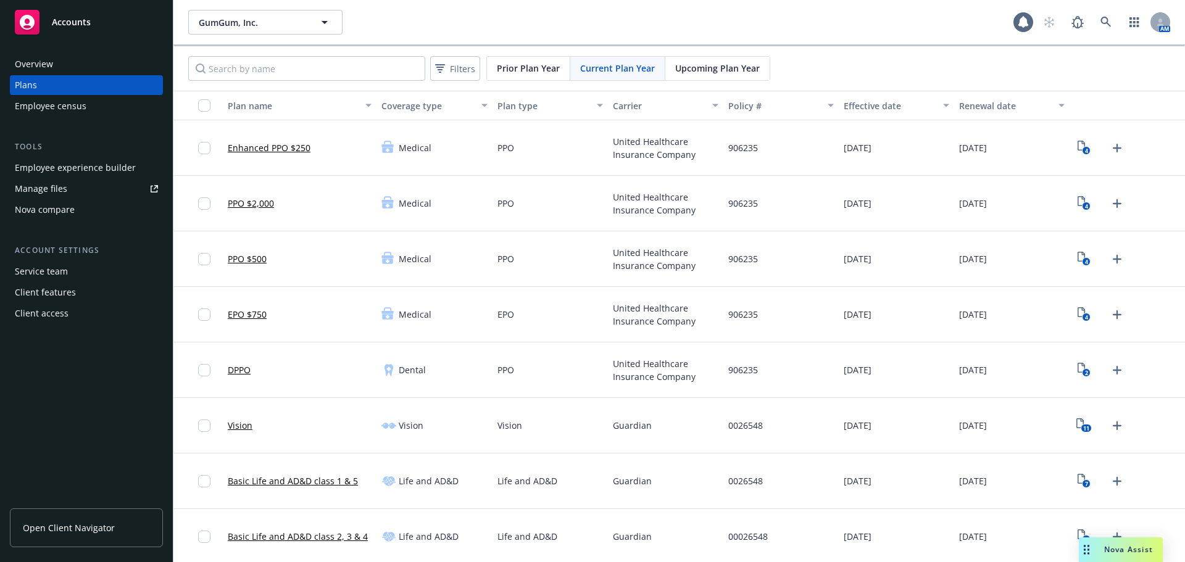
click at [75, 172] on div "Employee experience builder" at bounding box center [75, 168] width 121 height 20
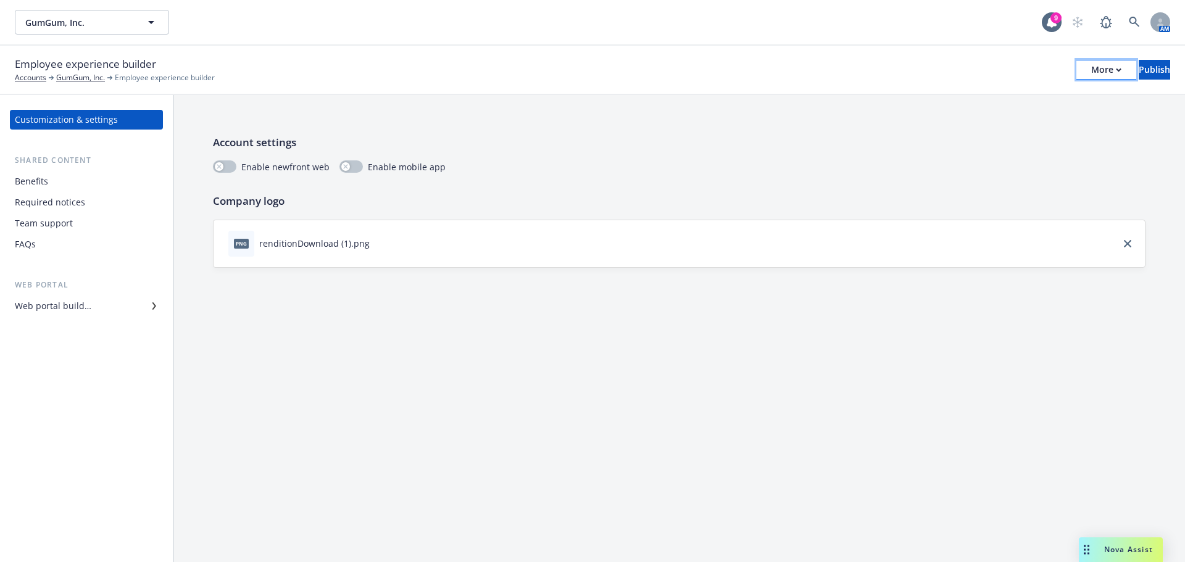
click at [1091, 67] on div "More" at bounding box center [1106, 69] width 30 height 19
drag, startPoint x: 985, startPoint y: 126, endPoint x: 983, endPoint y: 109, distance: 16.8
click at [985, 126] on link "Copy portal link" at bounding box center [1004, 122] width 183 height 25
click at [1152, 73] on button "Publish" at bounding box center [1154, 70] width 31 height 20
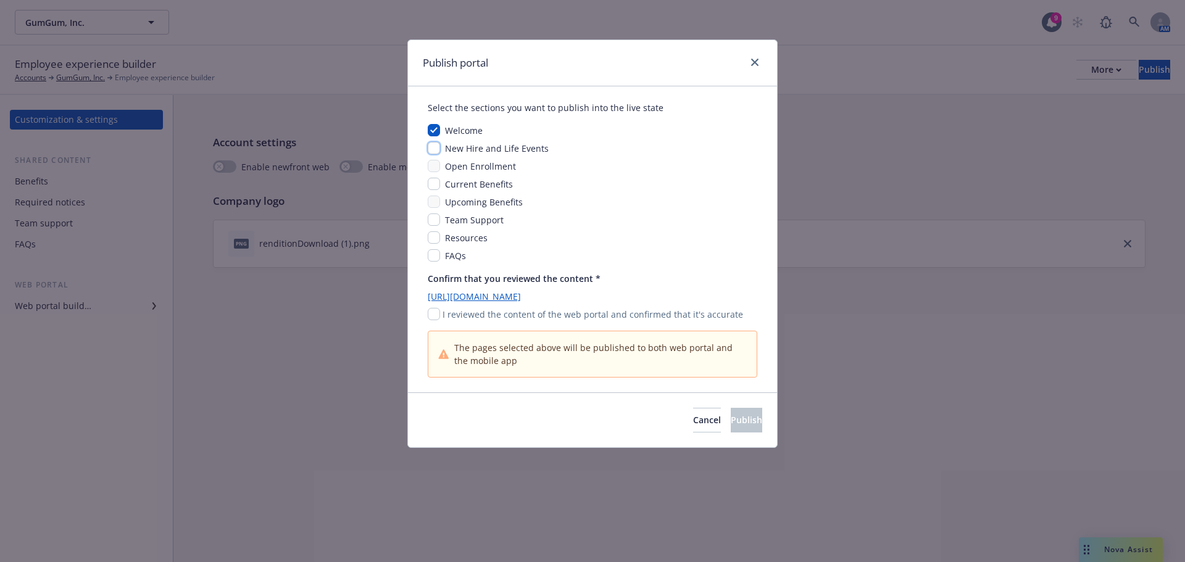
click at [431, 149] on input "checkbox" at bounding box center [434, 148] width 12 height 12
checkbox input "true"
click at [431, 188] on input "checkbox" at bounding box center [434, 184] width 12 height 12
checkbox input "true"
click at [434, 223] on input "checkbox" at bounding box center [434, 220] width 12 height 12
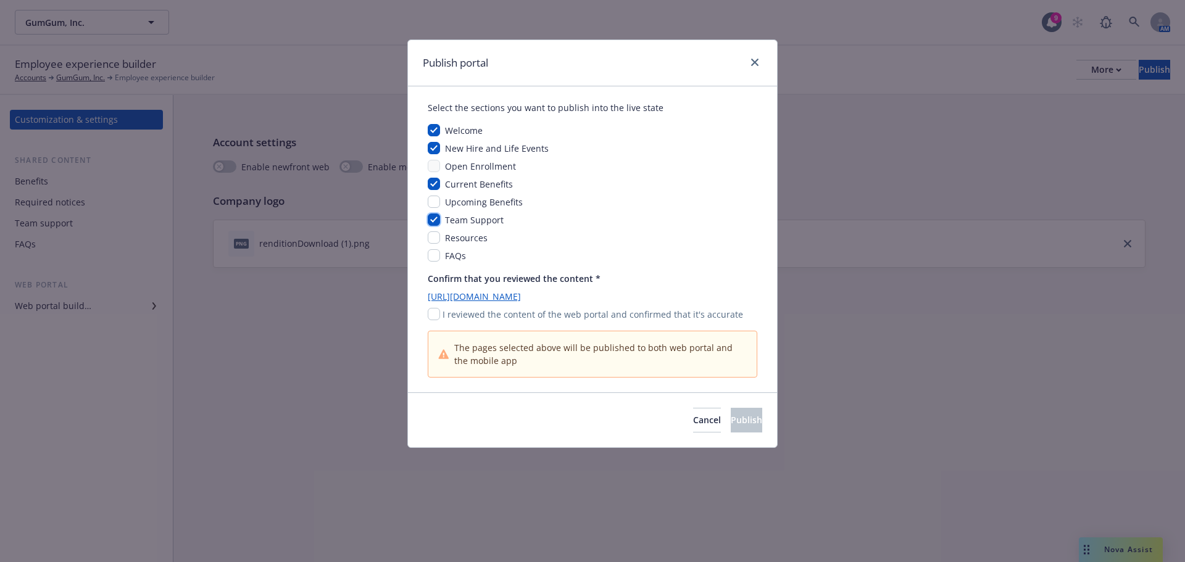
checkbox input "true"
click at [430, 241] on input "checkbox" at bounding box center [434, 237] width 12 height 12
checkbox input "true"
click at [431, 259] on input "checkbox" at bounding box center [434, 255] width 12 height 12
checkbox input "true"
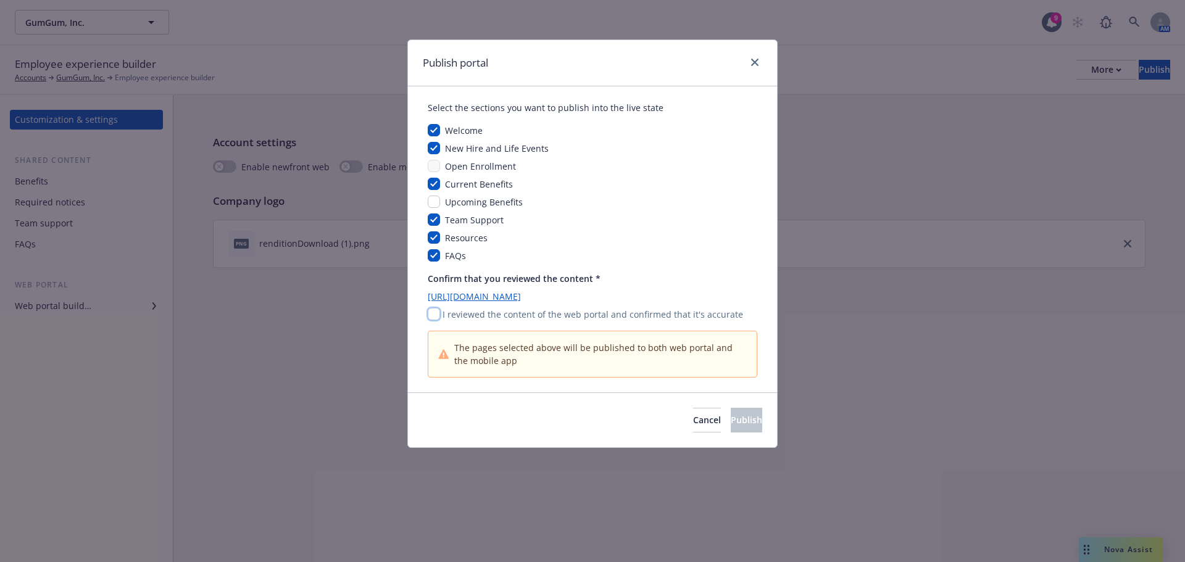
drag, startPoint x: 436, startPoint y: 312, endPoint x: 441, endPoint y: 318, distance: 7.9
click at [436, 312] on input "checkbox" at bounding box center [434, 314] width 12 height 12
checkbox input "true"
click at [731, 422] on span "Publish" at bounding box center [746, 420] width 31 height 12
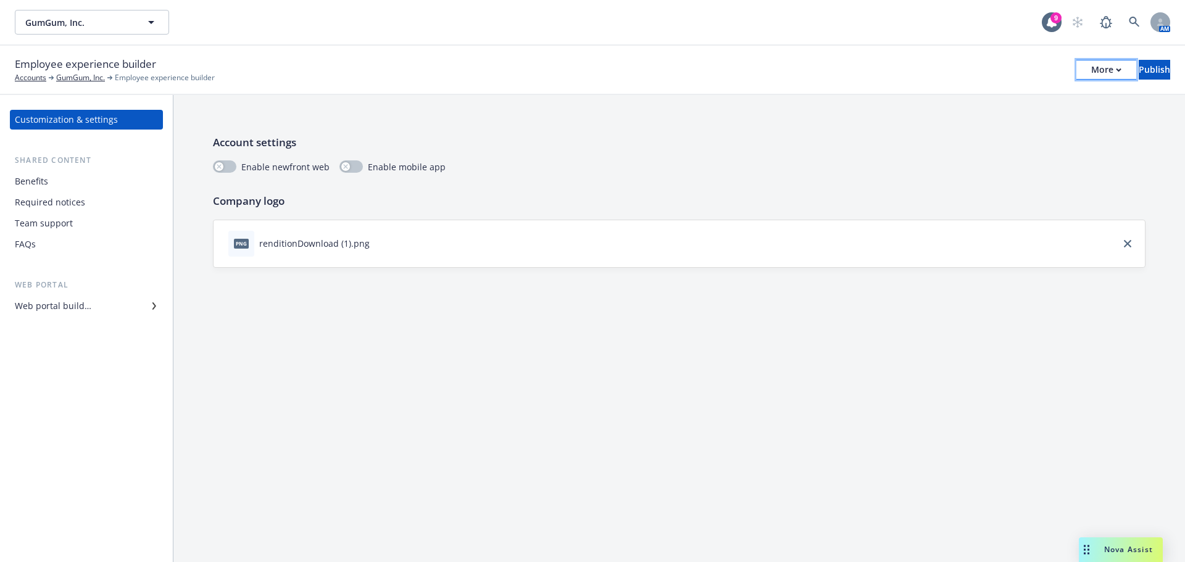
click at [1091, 72] on div "More" at bounding box center [1106, 69] width 30 height 19
click at [989, 127] on link "Copy portal link" at bounding box center [1004, 122] width 183 height 25
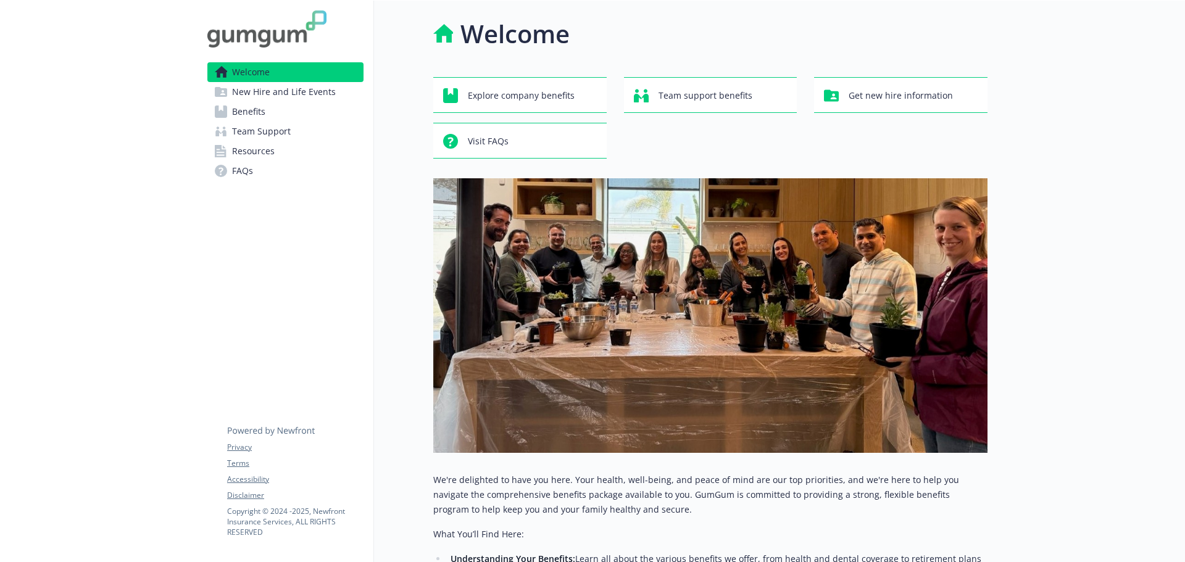
click at [272, 94] on span "New Hire and Life Events" at bounding box center [284, 92] width 104 height 20
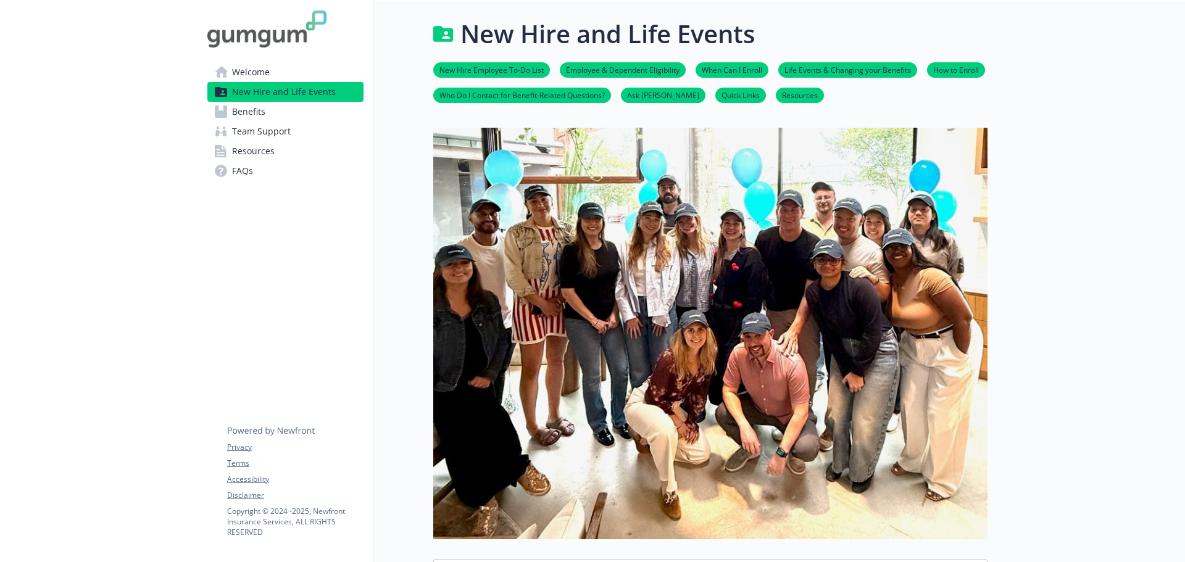
click at [259, 115] on span "Benefits" at bounding box center [248, 112] width 33 height 20
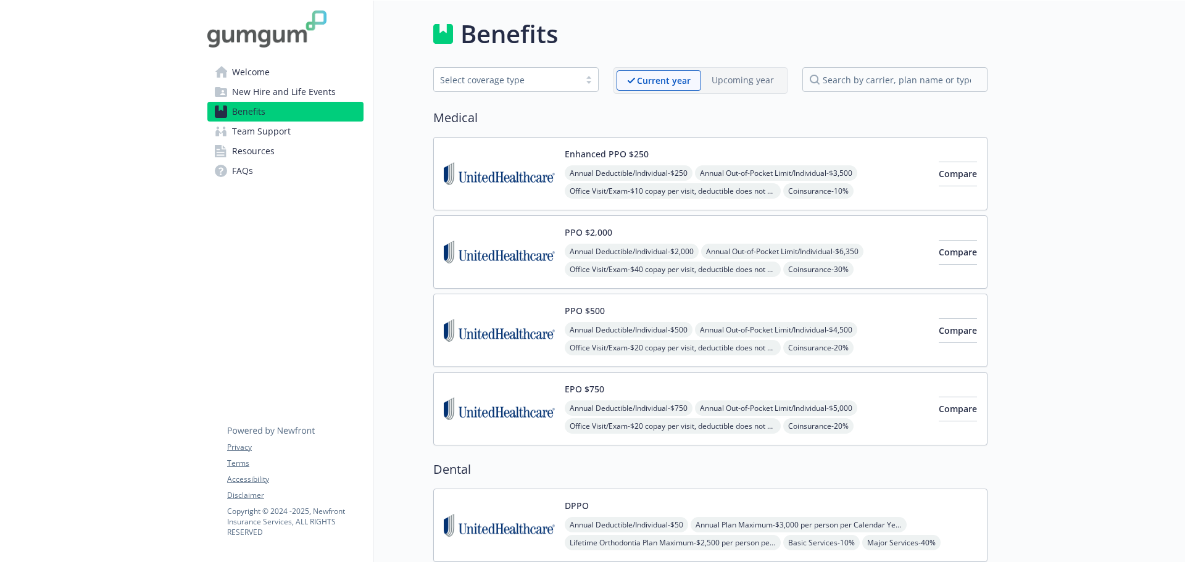
click at [275, 134] on span "Team Support" at bounding box center [261, 132] width 59 height 20
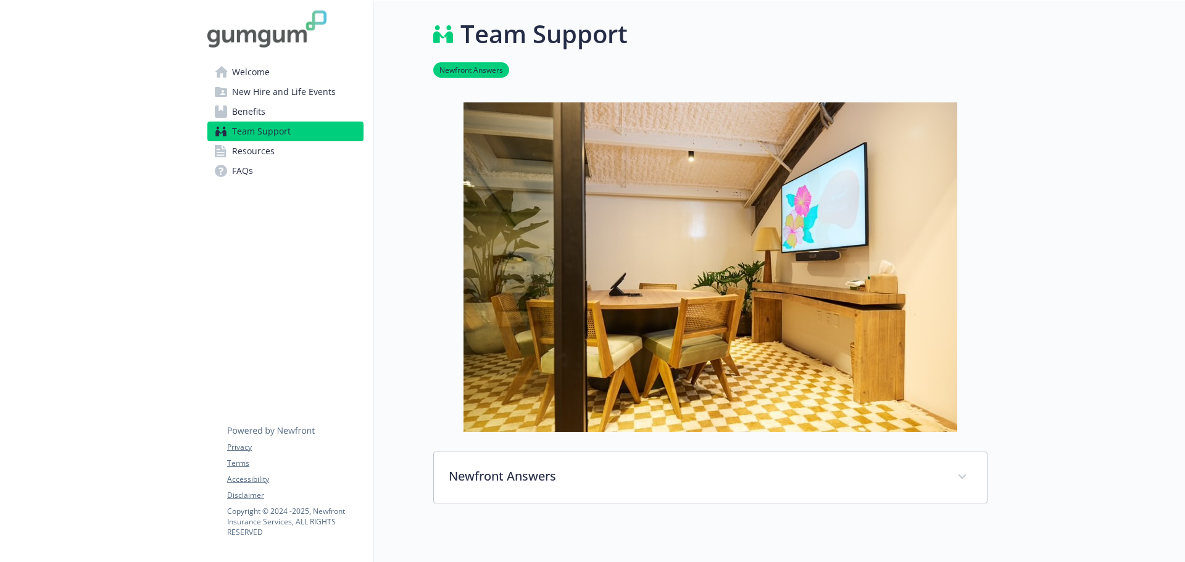
click at [267, 156] on span "Resources" at bounding box center [253, 151] width 43 height 20
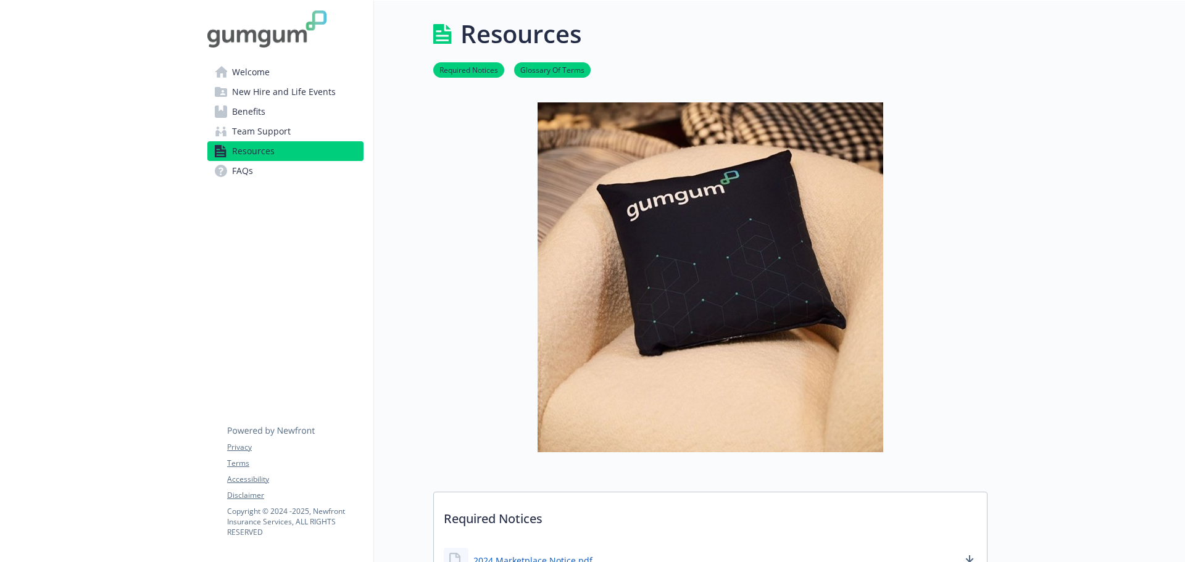
click at [252, 173] on span "FAQs" at bounding box center [242, 171] width 21 height 20
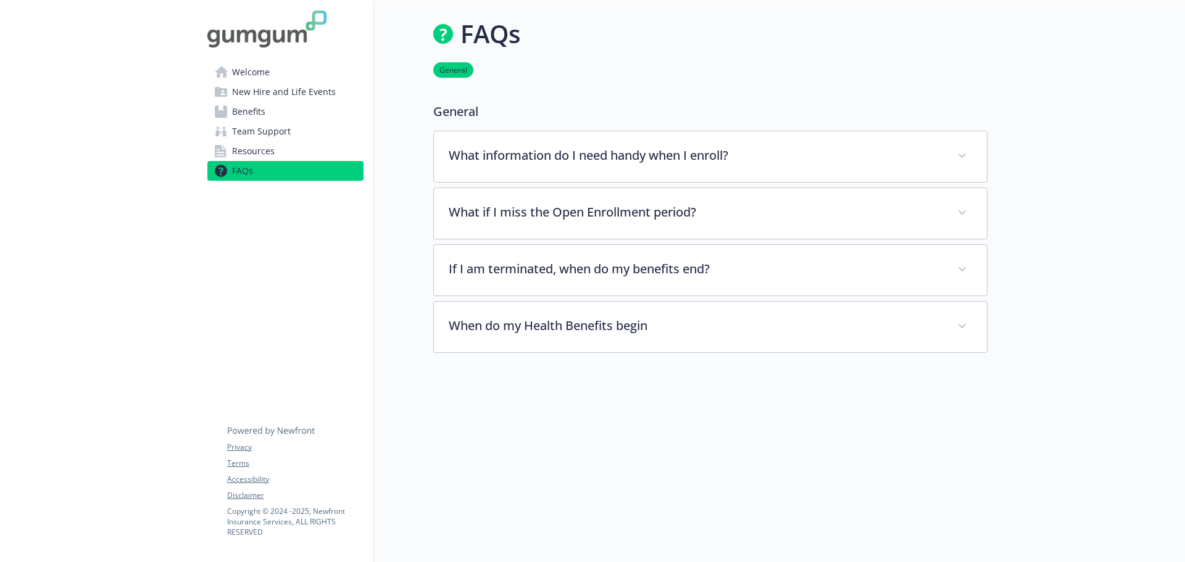
click at [249, 77] on span "Welcome" at bounding box center [251, 72] width 38 height 20
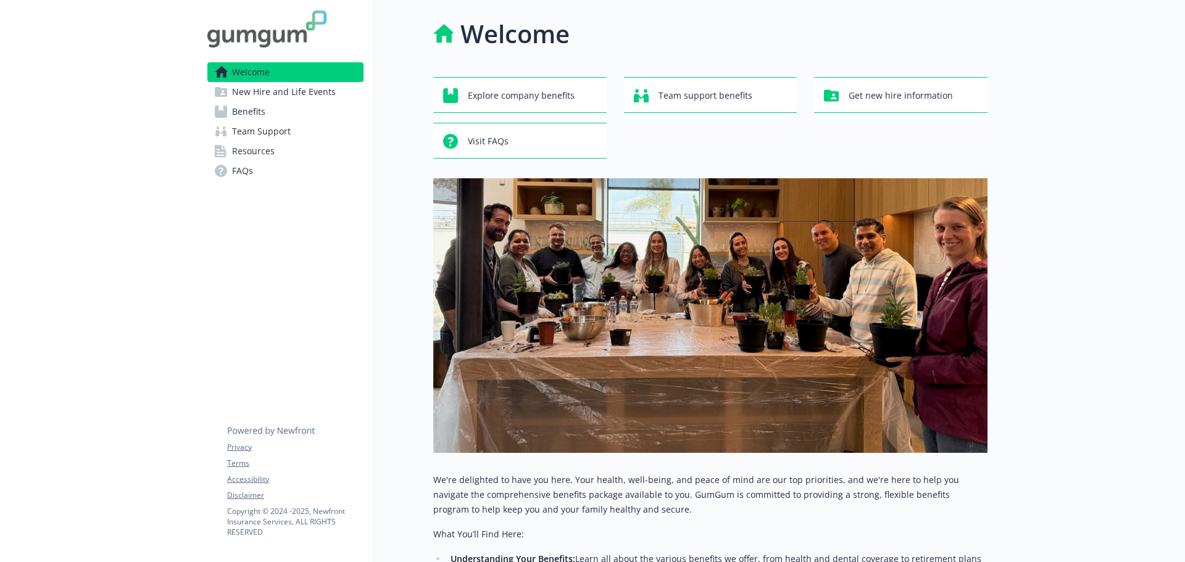
click at [251, 92] on span "New Hire and Life Events" at bounding box center [284, 92] width 104 height 20
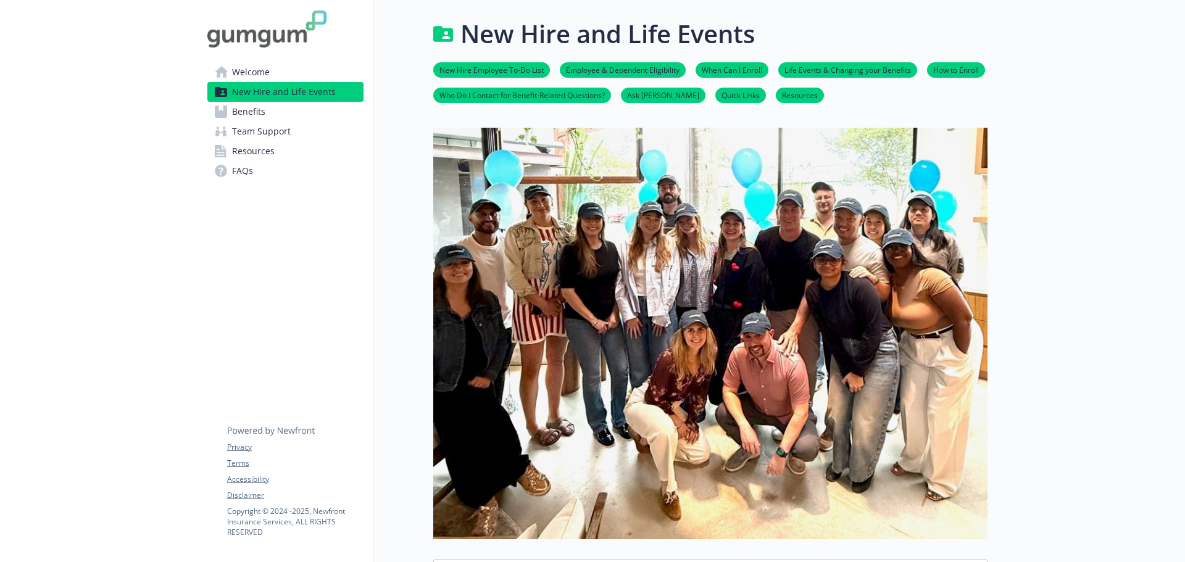
click at [245, 72] on span "Welcome" at bounding box center [251, 72] width 38 height 20
